Goal: Information Seeking & Learning: Learn about a topic

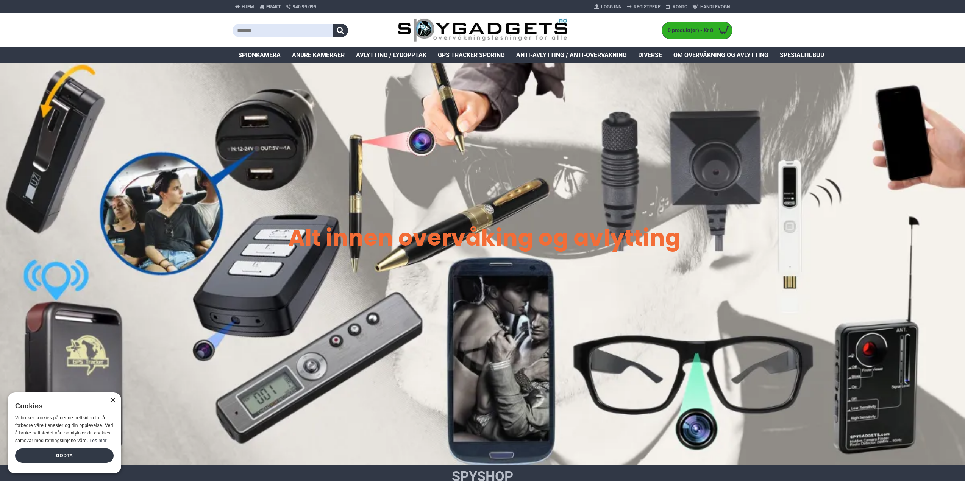
click at [113, 400] on div "×" at bounding box center [113, 401] width 6 height 6
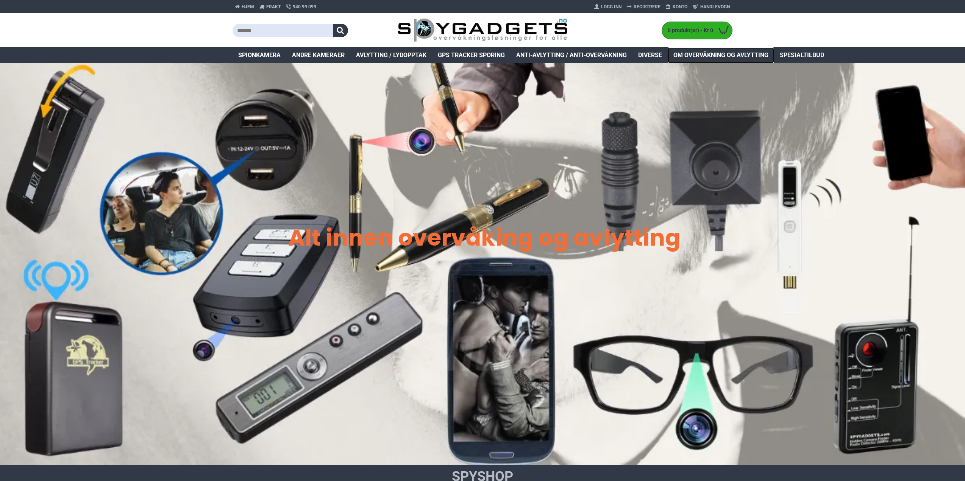
click at [714, 57] on span "Om overvåkning og avlytting" at bounding box center [721, 55] width 95 height 9
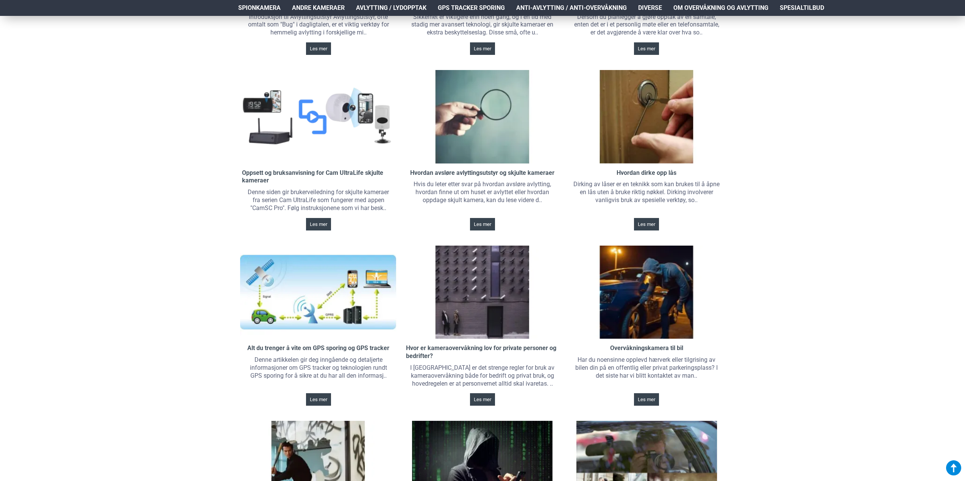
scroll to position [455, 0]
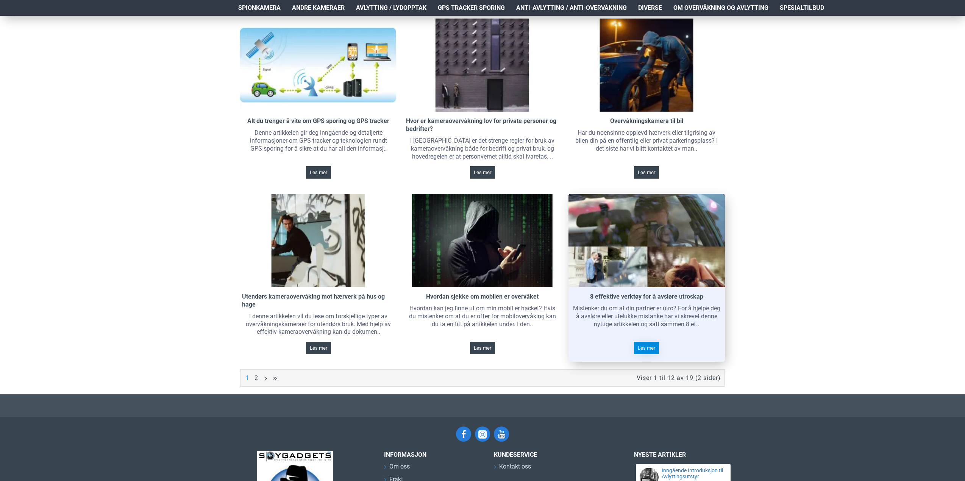
click at [643, 347] on span "Les mer" at bounding box center [646, 348] width 17 height 5
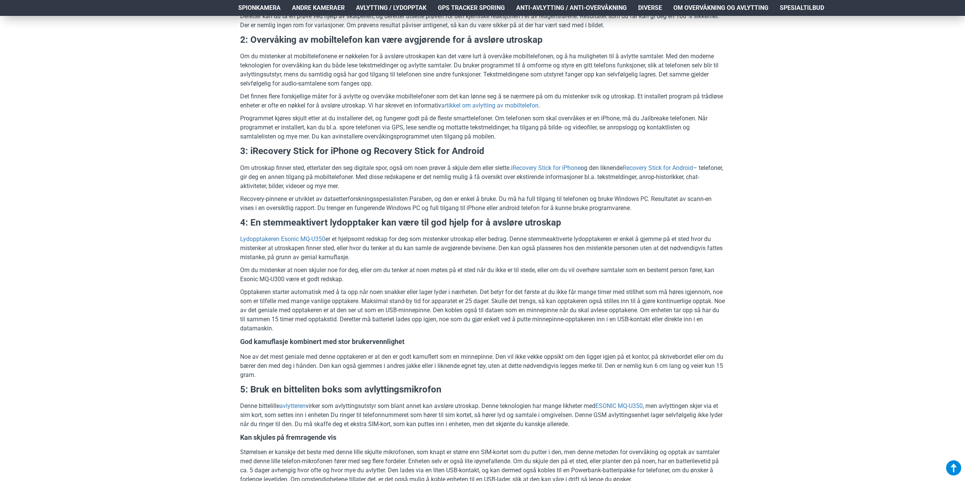
scroll to position [833, 0]
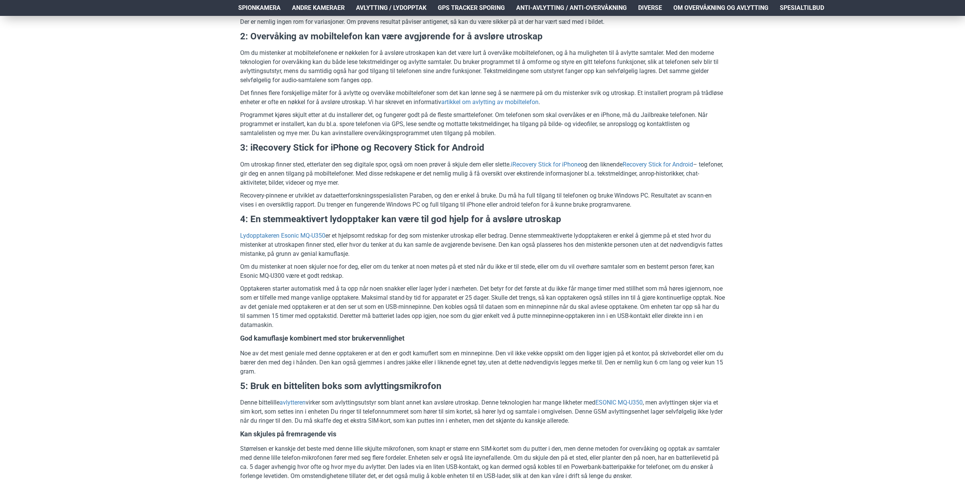
click at [167, 189] on div "Hjem Frakt 940 99 099 Logg Inn Registrere Konto Handlevogn 0 0 produkt(er) - Kr…" at bounding box center [482, 212] width 965 height 2058
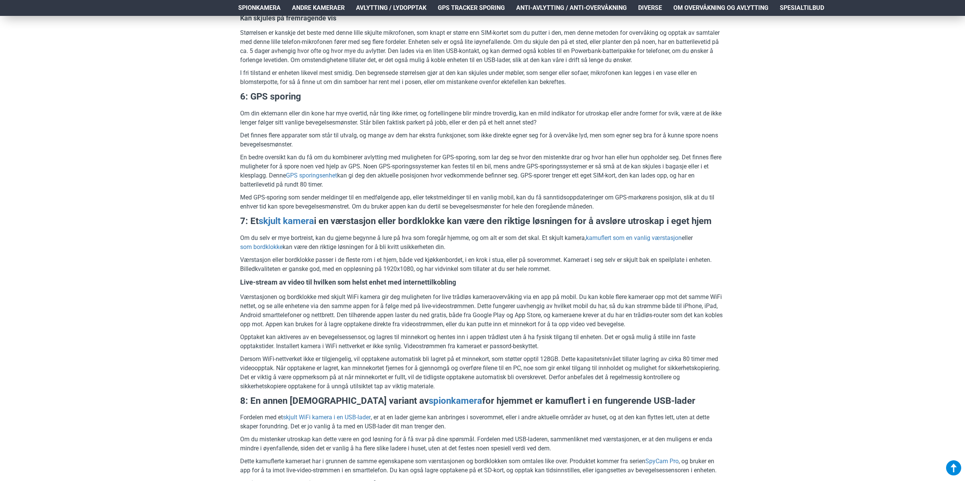
scroll to position [1250, 0]
drag, startPoint x: 152, startPoint y: 295, endPoint x: 154, endPoint y: 229, distance: 65.9
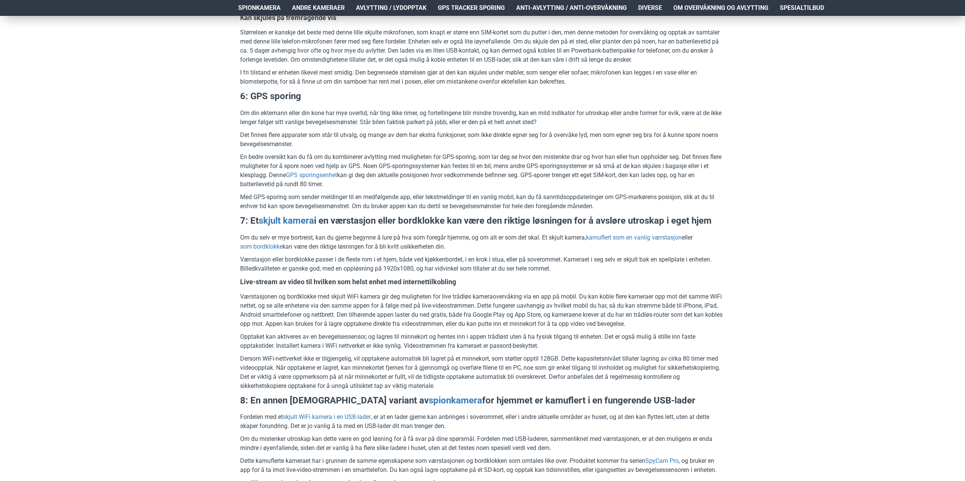
drag, startPoint x: 109, startPoint y: 311, endPoint x: 111, endPoint y: 255, distance: 56.1
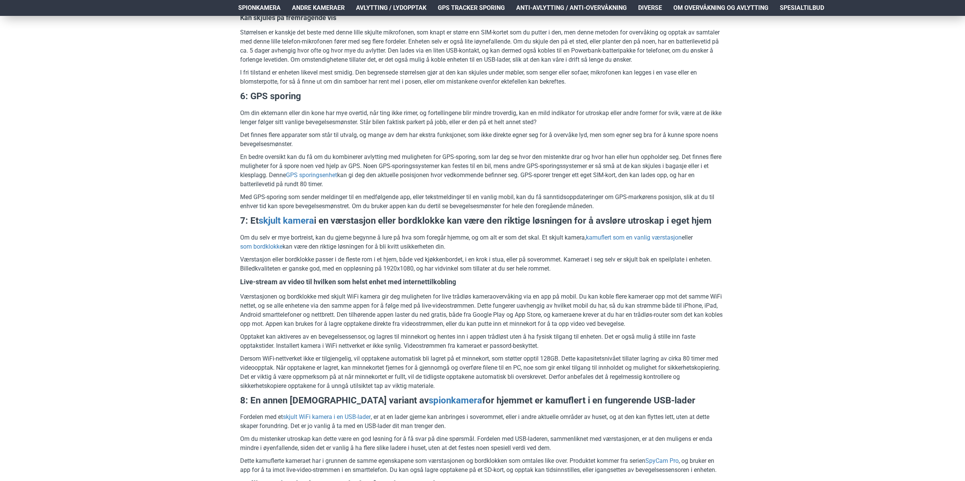
click at [325, 176] on link "GPS sporingsenhet" at bounding box center [311, 175] width 51 height 9
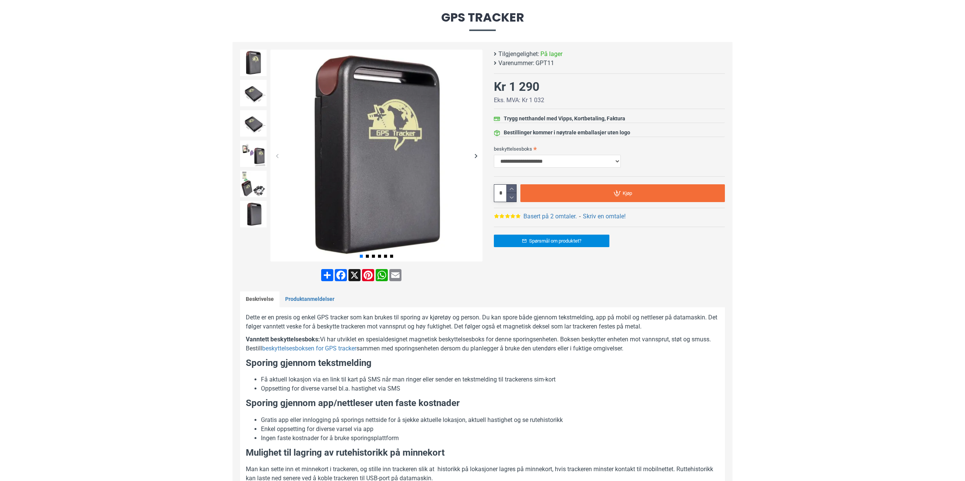
scroll to position [76, 0]
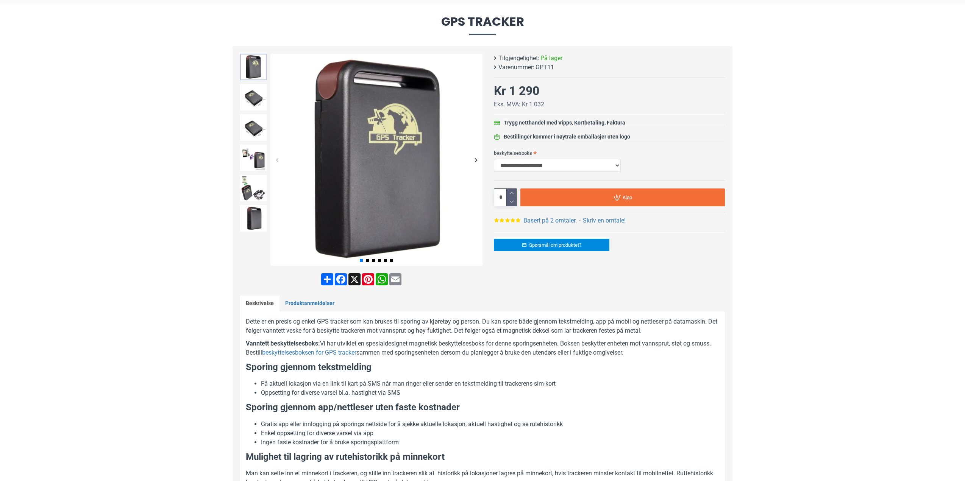
click at [249, 69] on img at bounding box center [253, 67] width 27 height 27
click at [249, 91] on img at bounding box center [253, 97] width 27 height 27
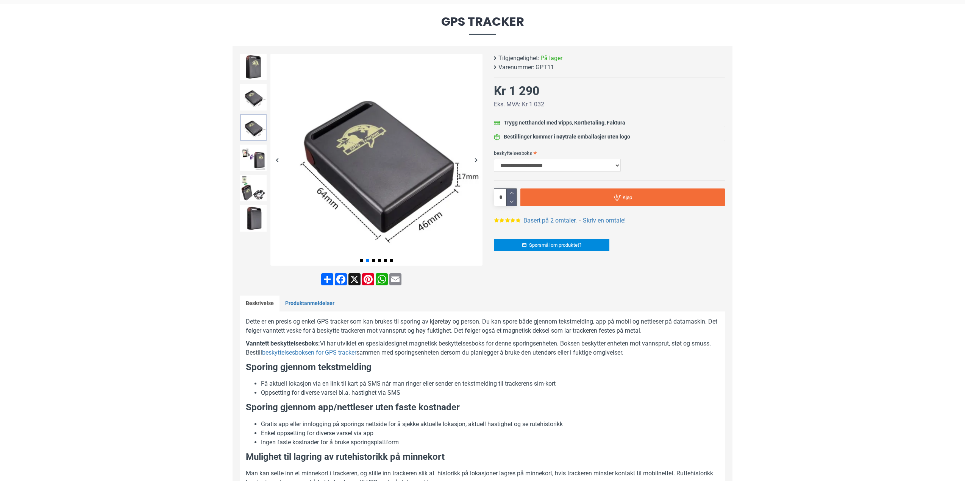
click at [250, 122] on img at bounding box center [253, 127] width 27 height 27
click at [244, 164] on img at bounding box center [253, 158] width 27 height 27
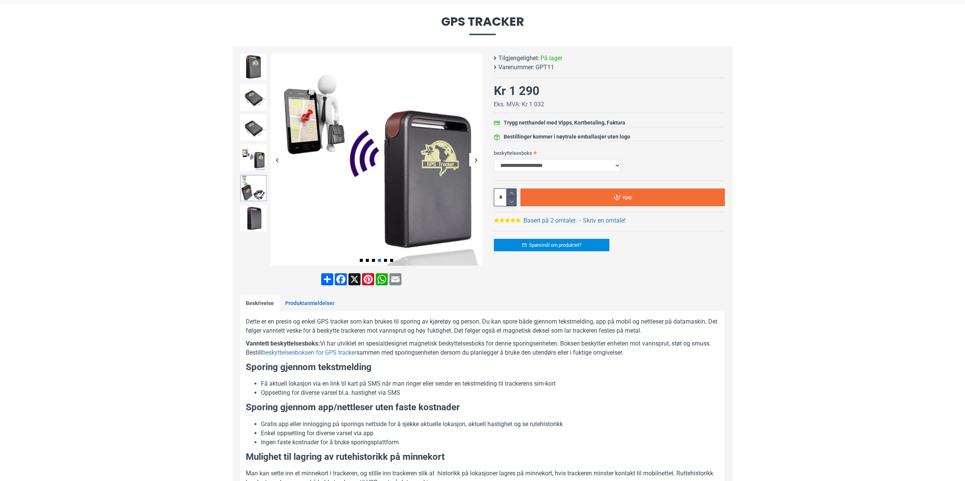
click at [248, 187] on img at bounding box center [253, 188] width 27 height 27
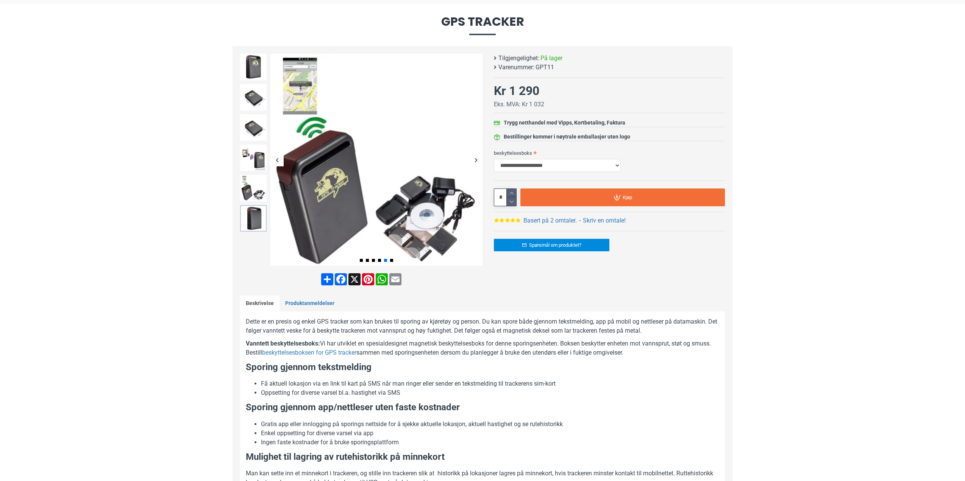
click at [249, 214] on img at bounding box center [253, 218] width 27 height 27
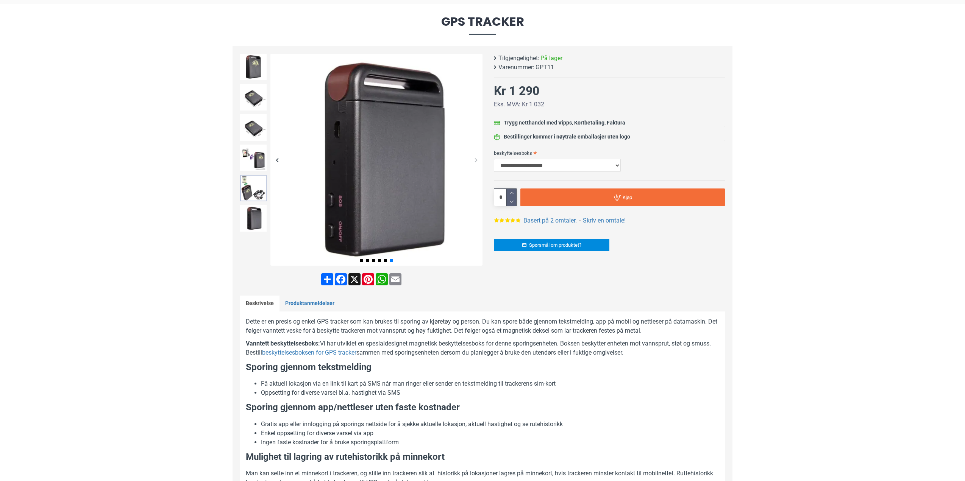
click at [254, 191] on img at bounding box center [253, 188] width 27 height 27
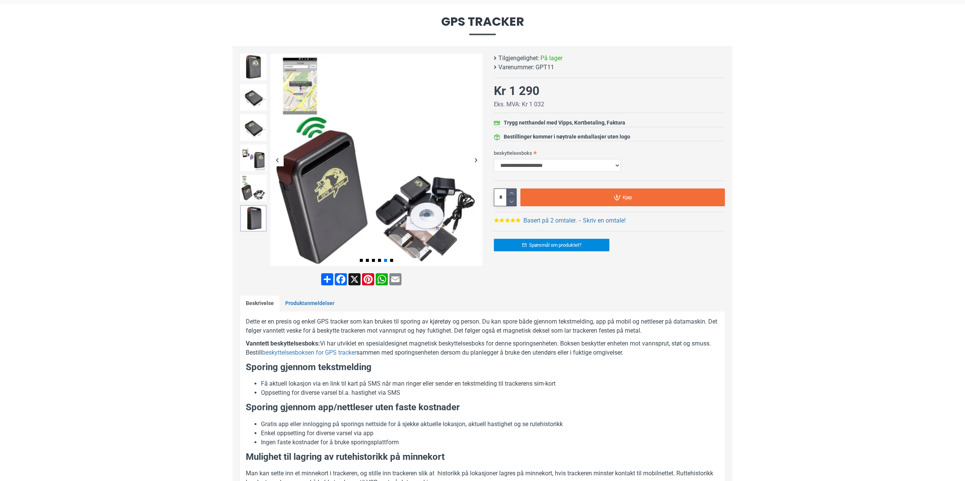
click at [256, 224] on img at bounding box center [253, 218] width 27 height 27
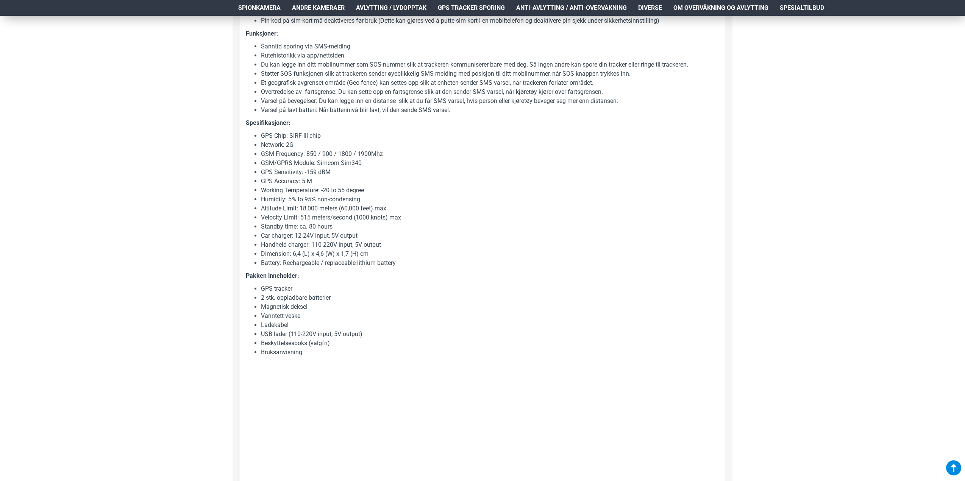
scroll to position [606, 0]
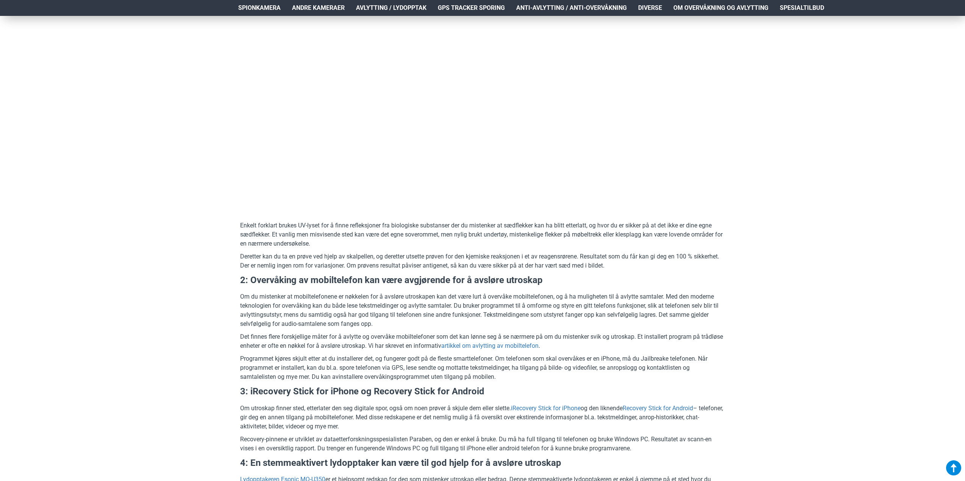
scroll to position [682, 0]
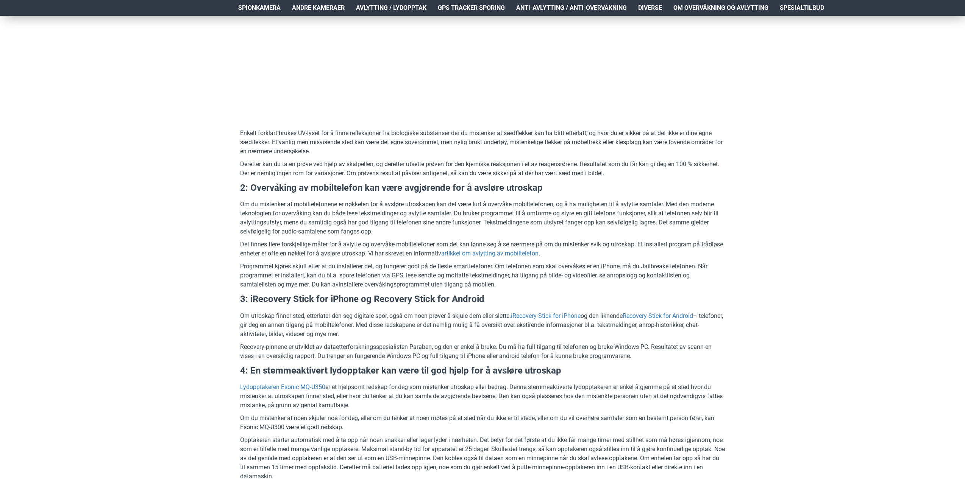
click at [79, 336] on div "Hjem Frakt 940 99 099 [GEOGRAPHIC_DATA] Registrere Konto Handlevogn 0 0 produkt…" at bounding box center [482, 390] width 965 height 2112
click at [92, 265] on div "Hjem Frakt 940 99 099 [GEOGRAPHIC_DATA] Registrere Konto Handlevogn 0 0 produkt…" at bounding box center [482, 390] width 965 height 2112
click at [93, 312] on div "Hjem Frakt 940 99 099 [GEOGRAPHIC_DATA] Registrere Konto Handlevogn 0 0 produkt…" at bounding box center [482, 390] width 965 height 2112
click at [89, 342] on div "Hjem Frakt 940 99 099 [GEOGRAPHIC_DATA] Registrere Konto Handlevogn 0 0 produkt…" at bounding box center [482, 390] width 965 height 2112
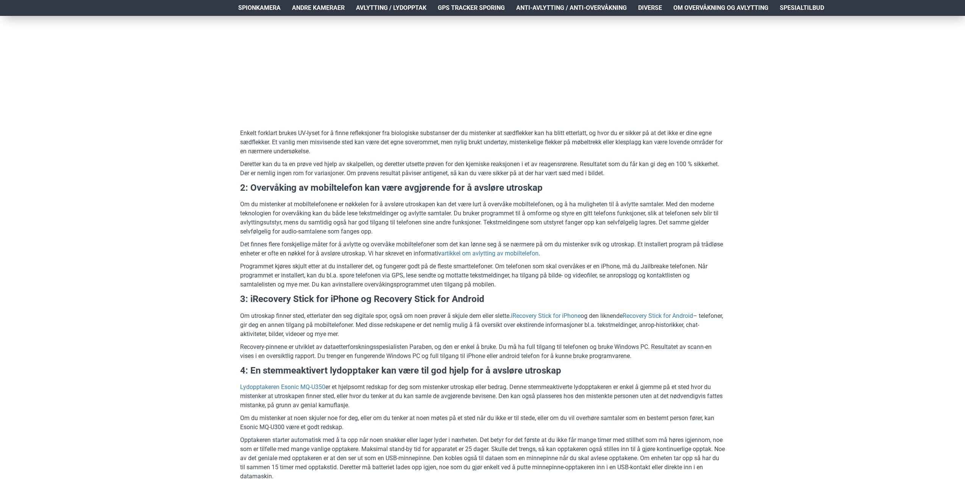
click at [116, 233] on div "Hjem Frakt 940 99 099 [GEOGRAPHIC_DATA] Registrere Konto Handlevogn 0 0 produkt…" at bounding box center [482, 390] width 965 height 2112
click at [110, 262] on div "Hjem Frakt 940 99 099 [GEOGRAPHIC_DATA] Registrere Konto Handlevogn 0 0 produkt…" at bounding box center [482, 390] width 965 height 2112
click at [109, 274] on div "Hjem Frakt 940 99 099 [GEOGRAPHIC_DATA] Registrere Konto Handlevogn 0 0 produkt…" at bounding box center [482, 390] width 965 height 2112
click at [112, 244] on div "Hjem Frakt 940 99 099 [GEOGRAPHIC_DATA] Registrere Konto Handlevogn 0 0 produkt…" at bounding box center [482, 390] width 965 height 2112
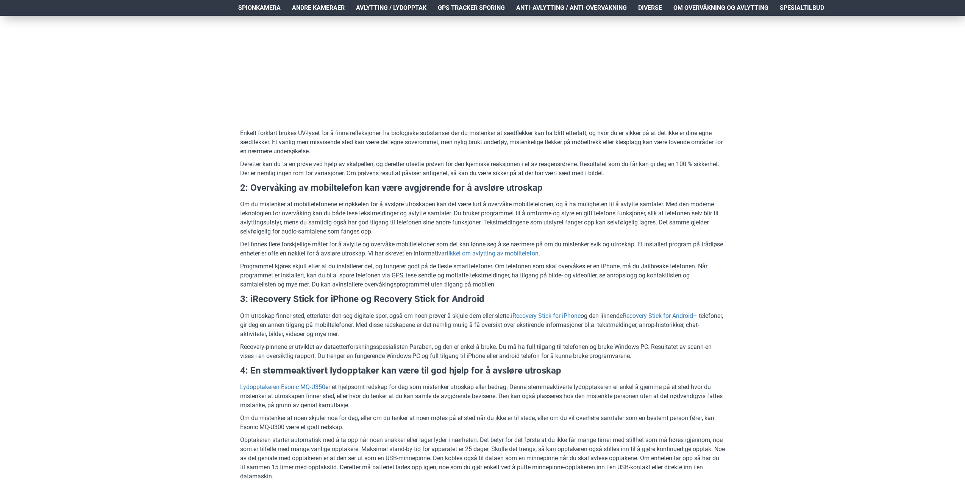
click at [113, 255] on div "Hjem Frakt 940 99 099 [GEOGRAPHIC_DATA] Registrere Konto Handlevogn 0 0 produkt…" at bounding box center [482, 390] width 965 height 2112
click at [120, 209] on div "Hjem Frakt 940 99 099 [GEOGRAPHIC_DATA] Registrere Konto Handlevogn 0 0 produkt…" at bounding box center [482, 390] width 965 height 2112
drag, startPoint x: 113, startPoint y: 247, endPoint x: 111, endPoint y: 271, distance: 24.3
click at [112, 257] on div "Hjem Frakt 940 99 099 [GEOGRAPHIC_DATA] Registrere Konto Handlevogn 0 0 produkt…" at bounding box center [482, 390] width 965 height 2112
drag, startPoint x: 109, startPoint y: 288, endPoint x: 122, endPoint y: 234, distance: 55.2
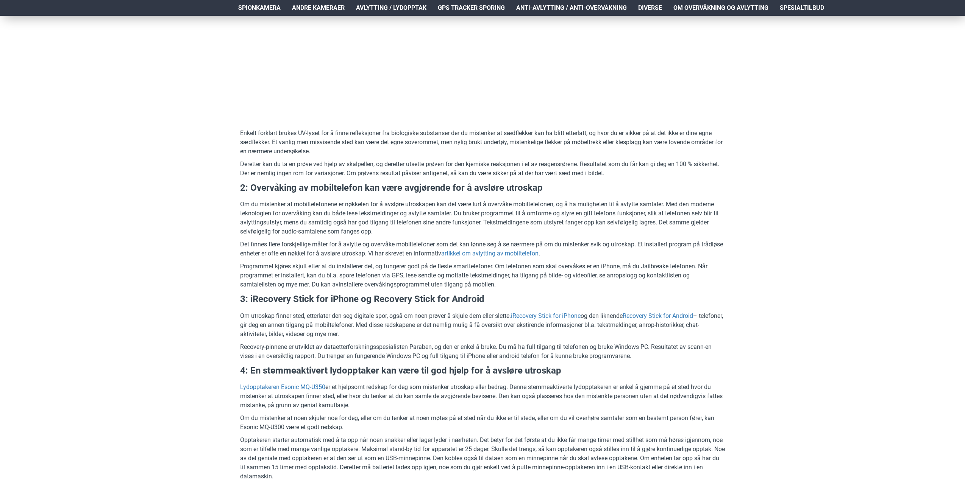
click at [113, 276] on div "Hjem Frakt 940 99 099 [GEOGRAPHIC_DATA] Registrere Konto Handlevogn 0 0 produkt…" at bounding box center [482, 390] width 965 height 2112
click at [122, 234] on div "Hjem Frakt 940 99 099 [GEOGRAPHIC_DATA] Registrere Konto Handlevogn 0 0 produkt…" at bounding box center [482, 390] width 965 height 2112
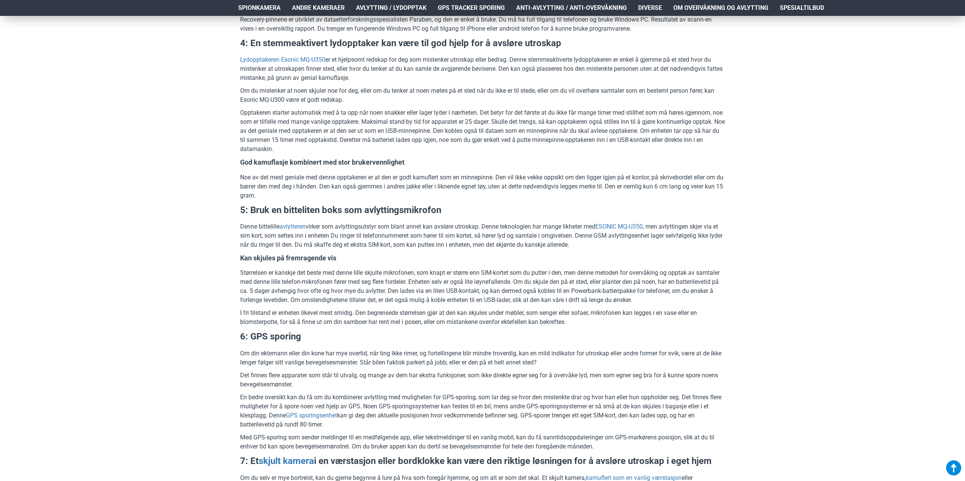
scroll to position [1023, 0]
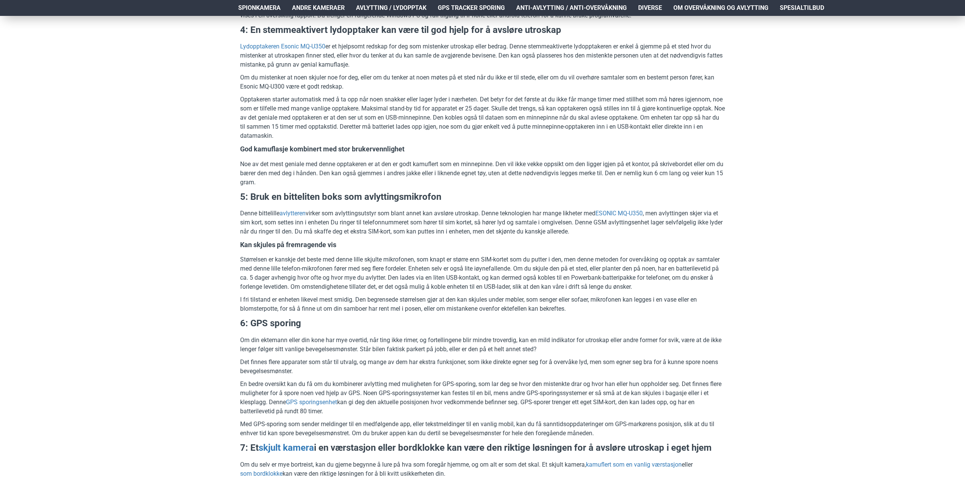
drag, startPoint x: 121, startPoint y: 232, endPoint x: 131, endPoint y: 199, distance: 34.4
click at [131, 199] on div "Hjem Frakt 940 99 099 [GEOGRAPHIC_DATA] Registrere Konto Handlevogn 0 0 produkt…" at bounding box center [482, 49] width 965 height 2112
click at [128, 231] on div "Hjem Frakt 940 99 099 [GEOGRAPHIC_DATA] Registrere Konto Handlevogn 0 0 produkt…" at bounding box center [482, 49] width 965 height 2112
click at [124, 254] on div "Hjem Frakt 940 99 099 [GEOGRAPHIC_DATA] Registrere Konto Handlevogn 0 0 produkt…" at bounding box center [482, 49] width 965 height 2112
click at [126, 230] on div "Hjem Frakt 940 99 099 [GEOGRAPHIC_DATA] Registrere Konto Handlevogn 0 0 produkt…" at bounding box center [482, 49] width 965 height 2112
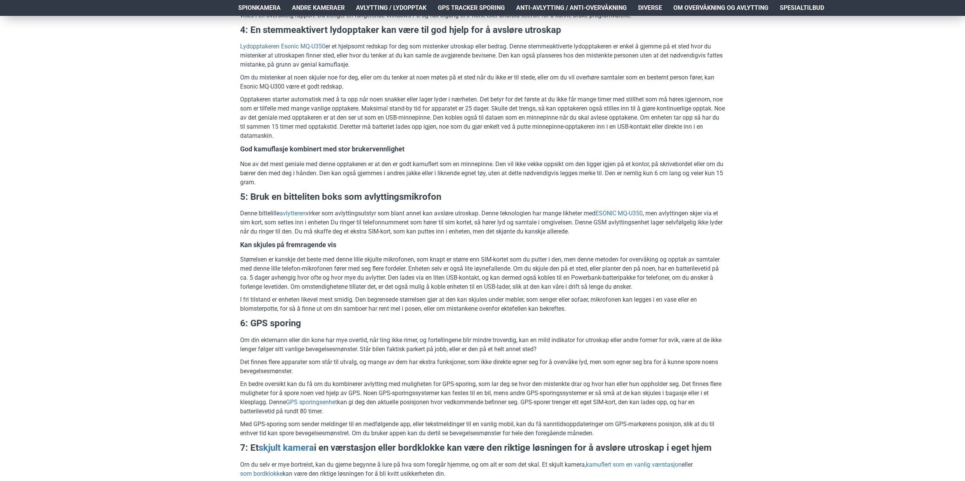
click at [153, 228] on div "Hjem Frakt 940 99 099 [GEOGRAPHIC_DATA] Registrere Konto Handlevogn 0 0 produkt…" at bounding box center [482, 49] width 965 height 2112
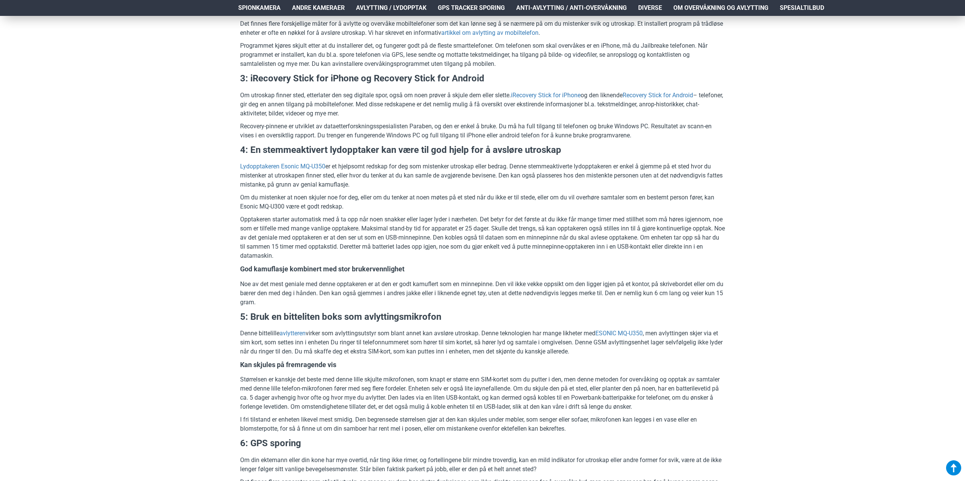
scroll to position [909, 0]
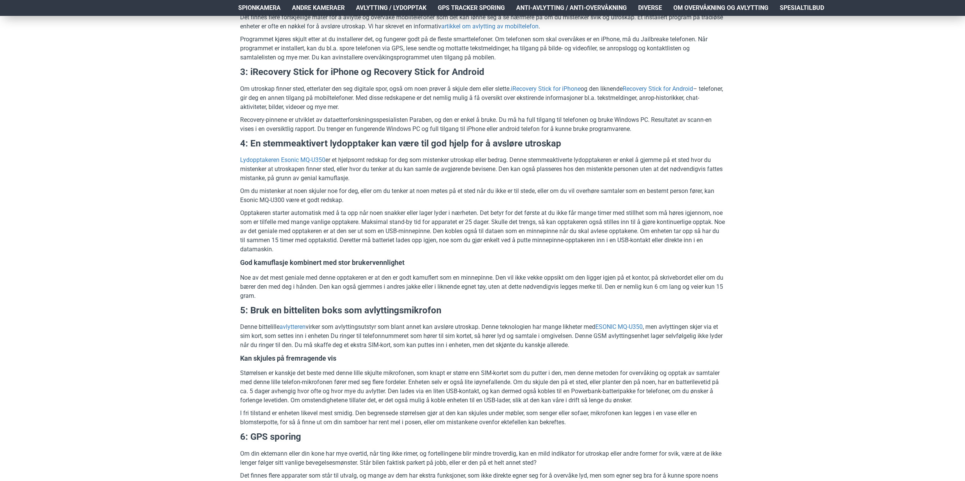
click at [161, 262] on div "Hjem Frakt 940 99 099 [GEOGRAPHIC_DATA] Registrere Konto Handlevogn 0 0 produkt…" at bounding box center [482, 163] width 965 height 2112
click at [170, 218] on div "Hjem Frakt 940 99 099 [GEOGRAPHIC_DATA] Registrere Konto Handlevogn 0 0 produkt…" at bounding box center [482, 163] width 965 height 2112
click at [170, 187] on div "Hjem Frakt 940 99 099 [GEOGRAPHIC_DATA] Registrere Konto Handlevogn 0 0 produkt…" at bounding box center [482, 163] width 965 height 2112
drag, startPoint x: 169, startPoint y: 210, endPoint x: 166, endPoint y: 229, distance: 19.2
click at [169, 214] on div "Hjem Frakt 940 99 099 [GEOGRAPHIC_DATA] Registrere Konto Handlevogn 0 0 produkt…" at bounding box center [482, 163] width 965 height 2112
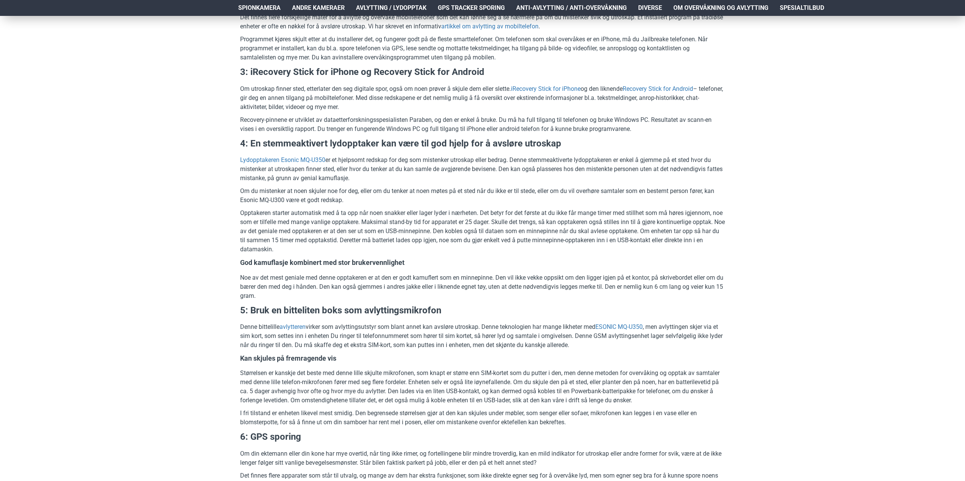
drag, startPoint x: 166, startPoint y: 229, endPoint x: 164, endPoint y: 216, distance: 12.6
click at [166, 226] on div "Hjem Frakt 940 99 099 [GEOGRAPHIC_DATA] Registrere Konto Handlevogn 0 0 produkt…" at bounding box center [482, 163] width 965 height 2112
click at [164, 216] on div "Hjem Frakt 940 99 099 [GEOGRAPHIC_DATA] Registrere Konto Handlevogn 0 0 produkt…" at bounding box center [482, 163] width 965 height 2112
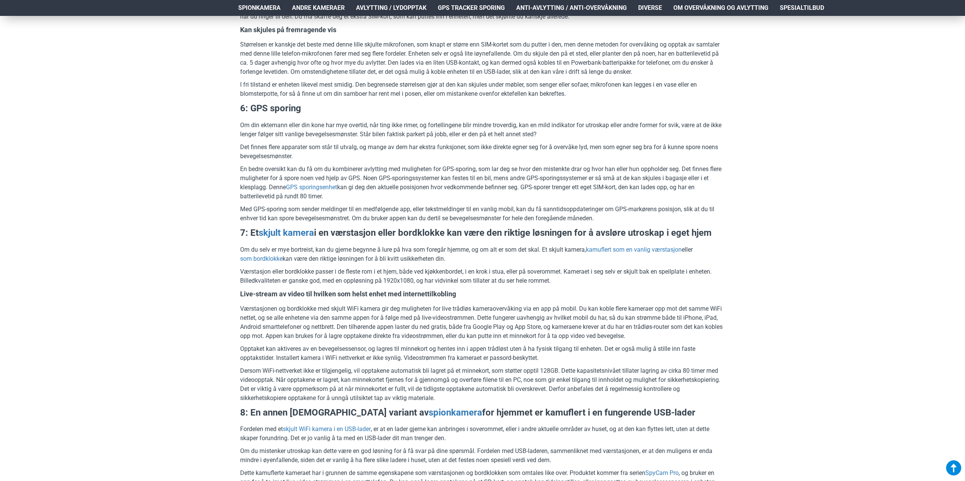
scroll to position [1250, 0]
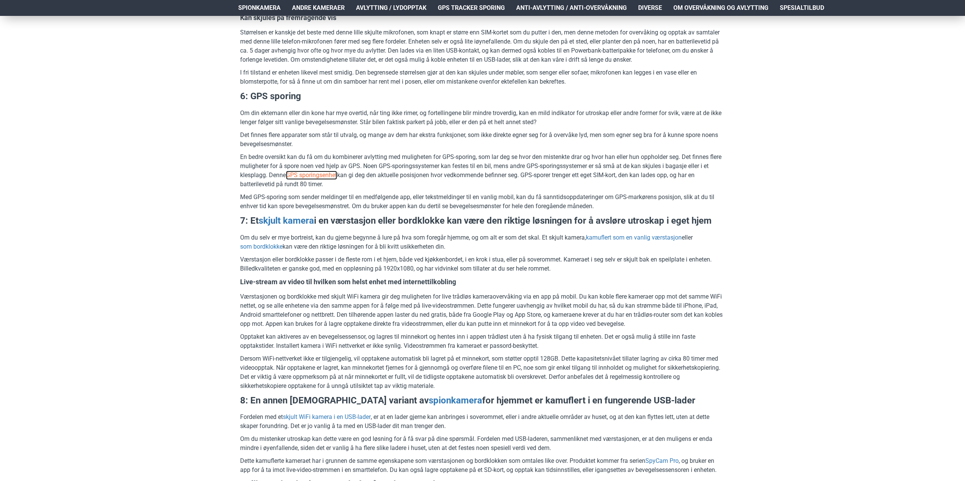
click at [311, 174] on link "GPS sporingsenhet" at bounding box center [311, 175] width 51 height 9
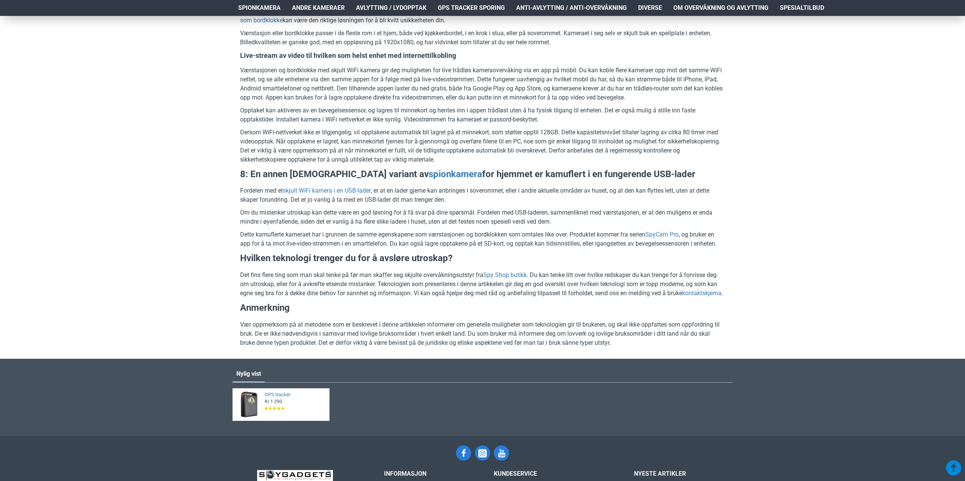
scroll to position [1477, 0]
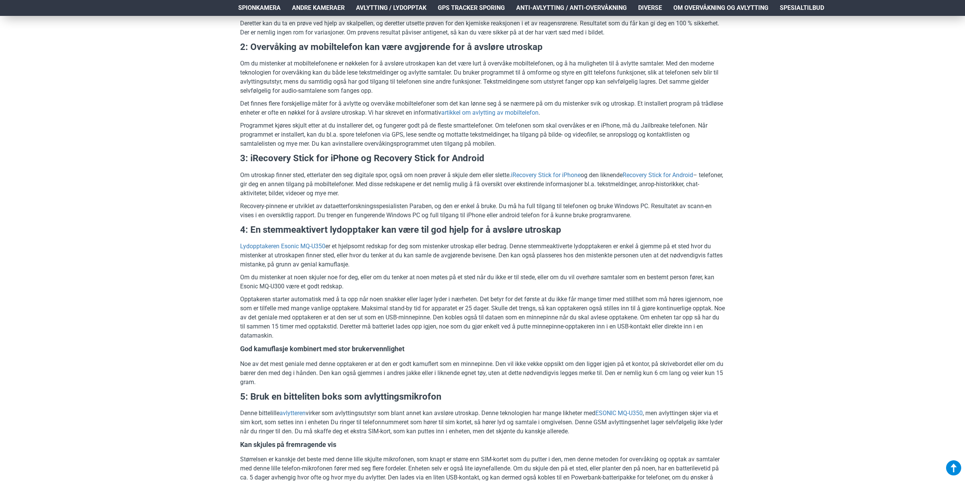
scroll to position [833, 0]
